Goal: Task Accomplishment & Management: Complete application form

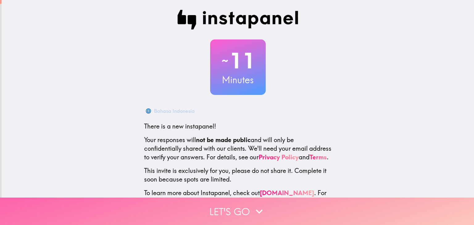
click at [270, 208] on button "Let's go" at bounding box center [237, 211] width 474 height 27
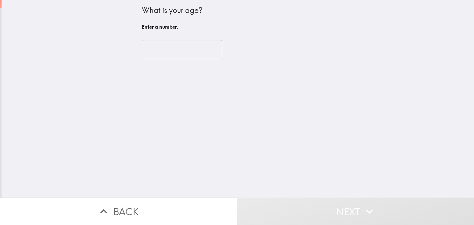
click at [165, 55] on input "number" at bounding box center [182, 49] width 80 height 19
click at [434, 144] on div "What is your age? Enter a number. ​" at bounding box center [238, 99] width 472 height 198
click at [150, 100] on div "What is your age? Enter a number. ​ Enter a number." at bounding box center [238, 99] width 472 height 198
click at [169, 47] on input "number" at bounding box center [182, 49] width 80 height 19
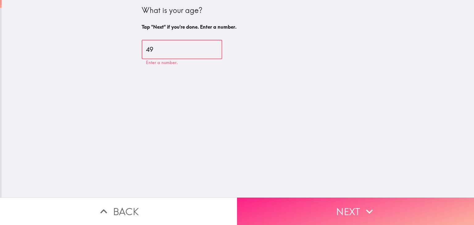
type input "49"
click at [345, 208] on button "Next" at bounding box center [355, 211] width 237 height 27
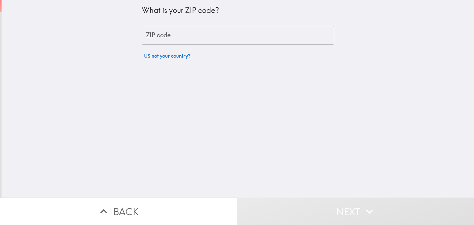
click at [298, 37] on input "ZIP code" at bounding box center [238, 35] width 192 height 19
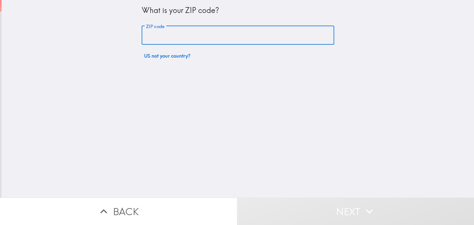
click at [344, 202] on button "Next" at bounding box center [355, 211] width 237 height 27
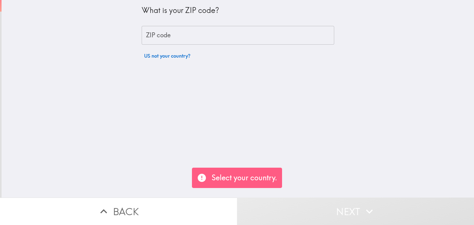
click at [286, 30] on input "ZIP code" at bounding box center [238, 35] width 192 height 19
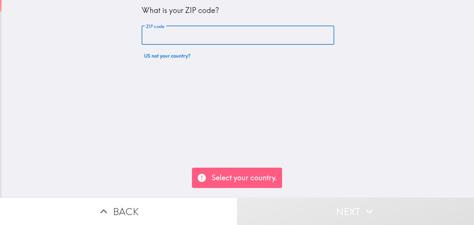
type input "91411"
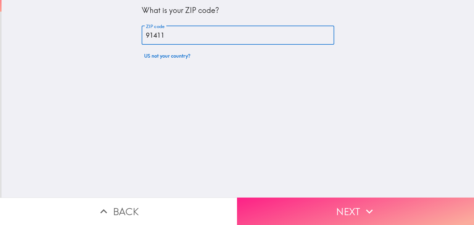
click at [353, 205] on button "Next" at bounding box center [355, 211] width 237 height 27
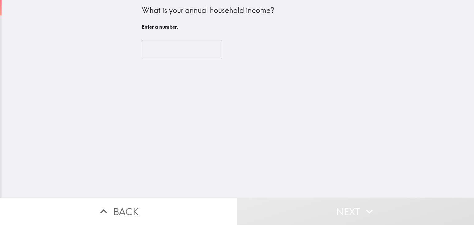
click at [201, 52] on input "number" at bounding box center [182, 49] width 80 height 19
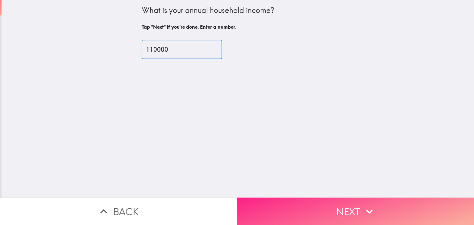
type input "110000"
click at [364, 208] on icon "button" at bounding box center [369, 212] width 14 height 14
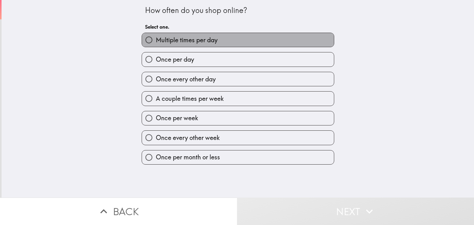
click at [297, 43] on label "Multiple times per day" at bounding box center [238, 40] width 192 height 14
click at [156, 43] on input "Multiple times per day" at bounding box center [149, 40] width 14 height 14
radio input "true"
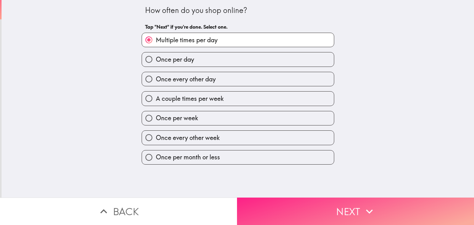
click at [349, 206] on button "Next" at bounding box center [355, 211] width 237 height 27
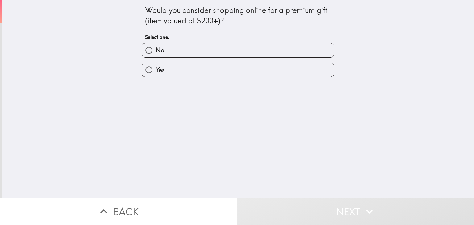
click at [285, 57] on label "No" at bounding box center [238, 50] width 192 height 14
click at [156, 57] on input "No" at bounding box center [149, 50] width 14 height 14
radio input "true"
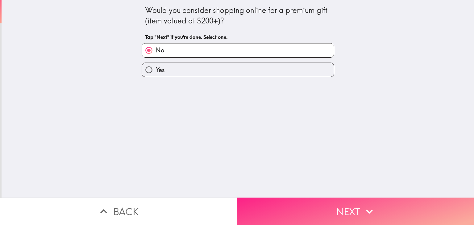
click at [367, 205] on icon "button" at bounding box center [369, 212] width 14 height 14
